Goal: Task Accomplishment & Management: Use online tool/utility

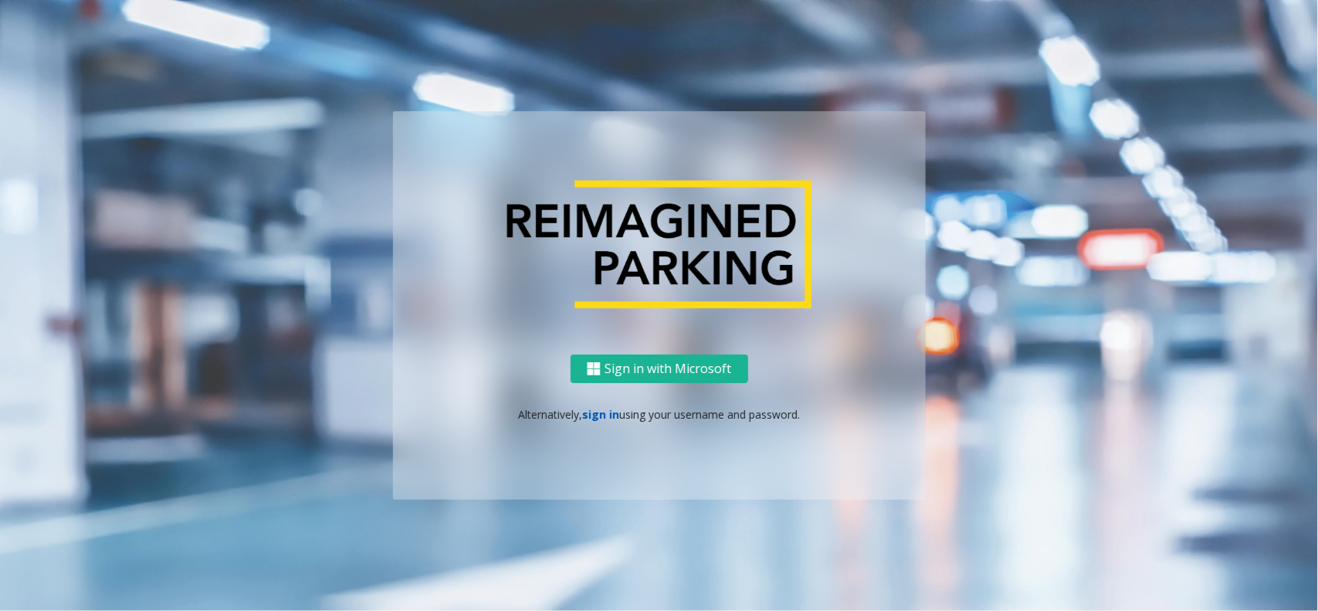
click at [603, 417] on link "sign in" at bounding box center [600, 414] width 37 height 15
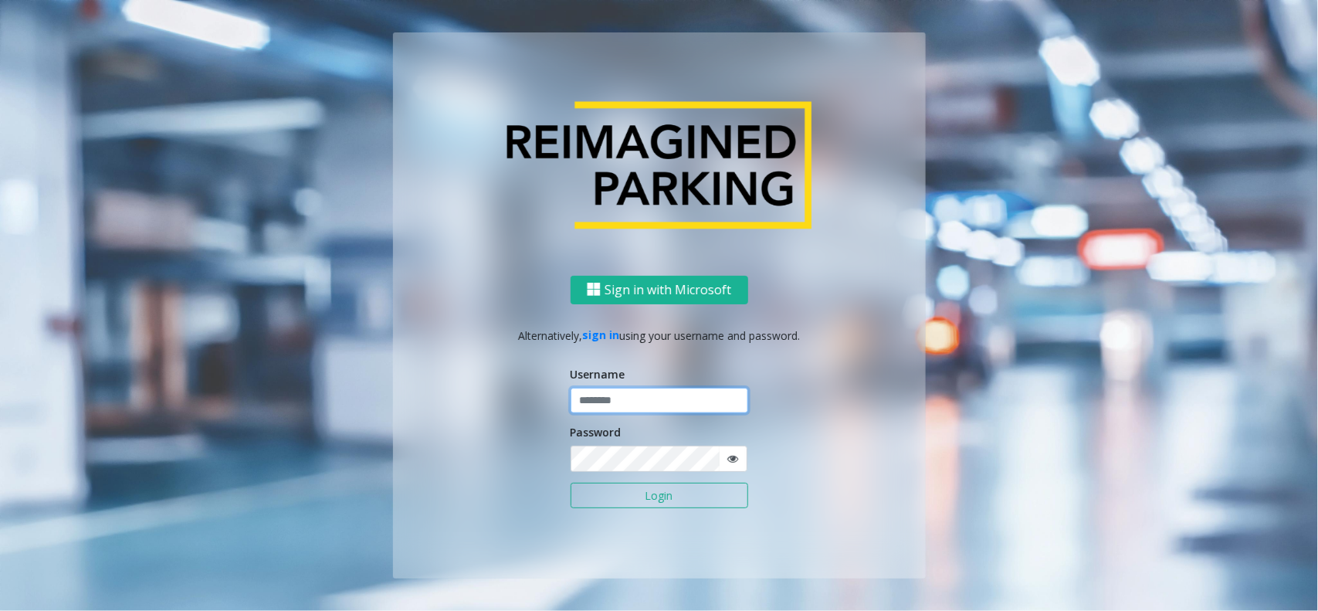
click at [603, 408] on input "text" at bounding box center [660, 401] width 178 height 26
type input "*******"
click at [571, 483] on button "Login" at bounding box center [660, 496] width 178 height 26
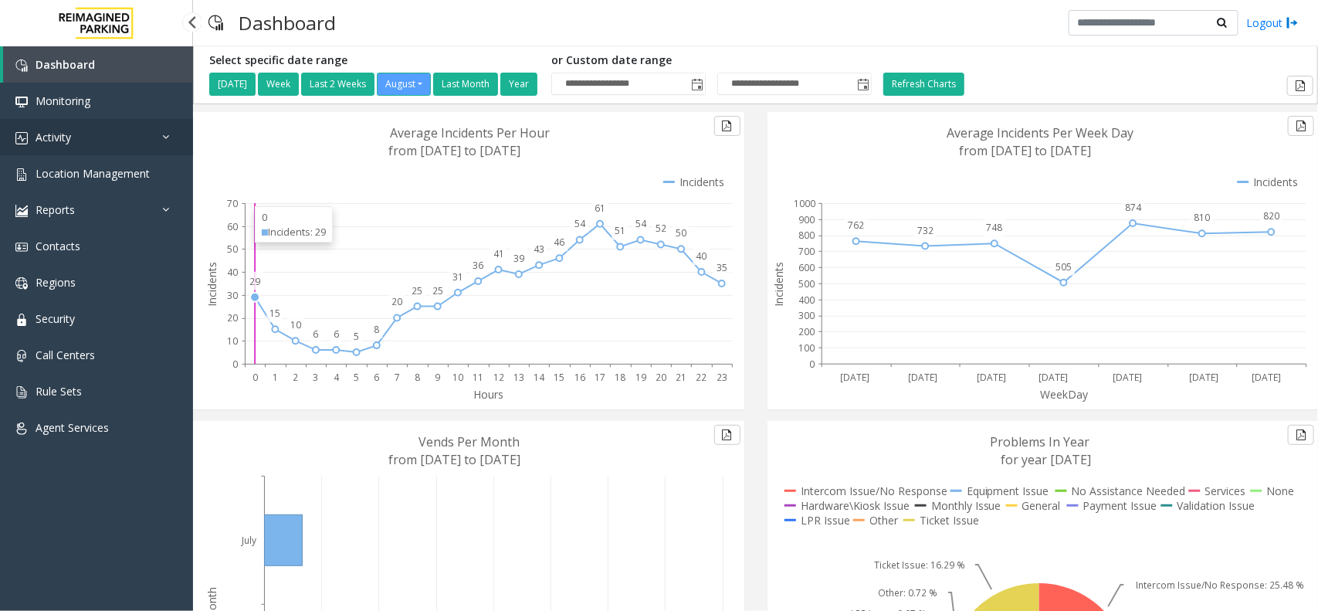
click at [62, 136] on span "Activity" at bounding box center [54, 137] width 36 height 15
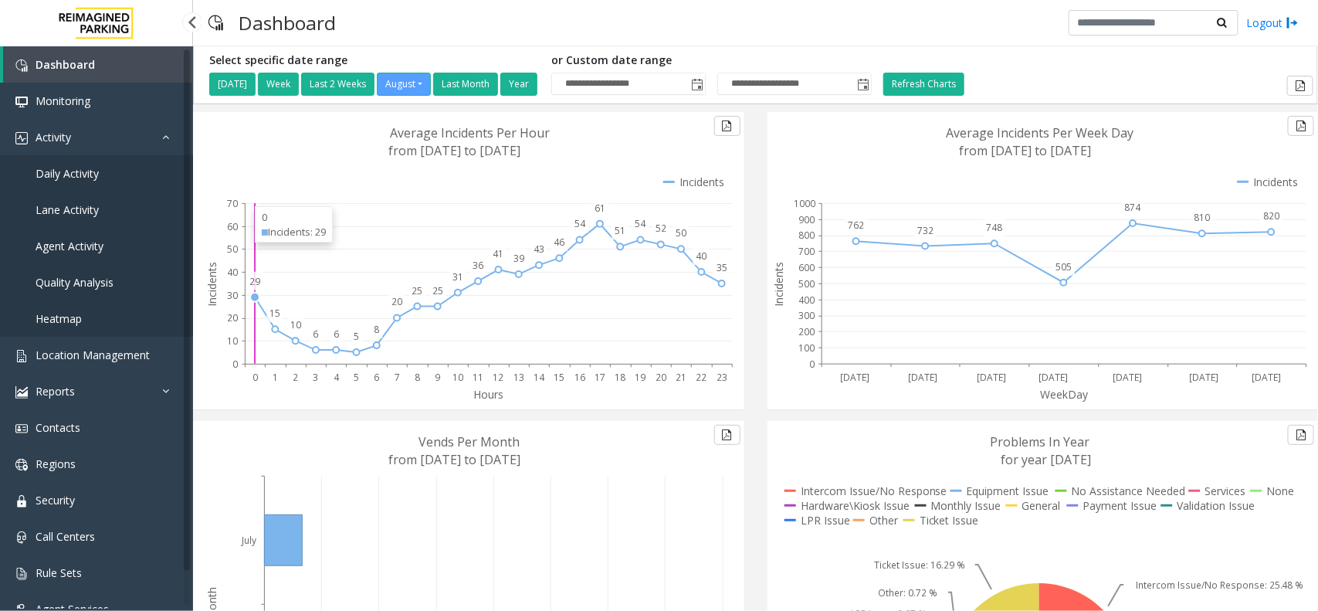
click at [73, 176] on span "Daily Activity" at bounding box center [67, 173] width 63 height 15
